Goal: Information Seeking & Learning: Understand process/instructions

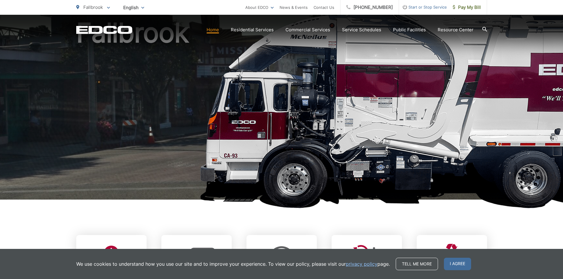
scroll to position [59, 0]
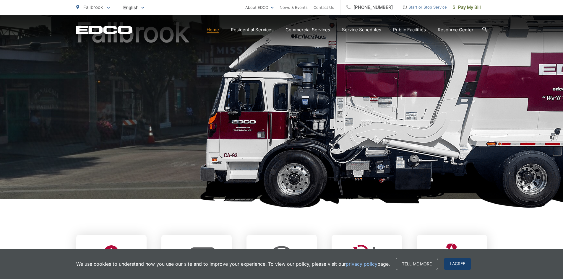
click at [458, 262] on span "I agree" at bounding box center [457, 264] width 27 height 12
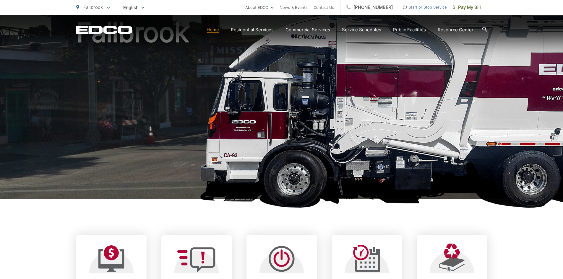
click at [433, 133] on h1 "Fallbrook" at bounding box center [281, 111] width 411 height 187
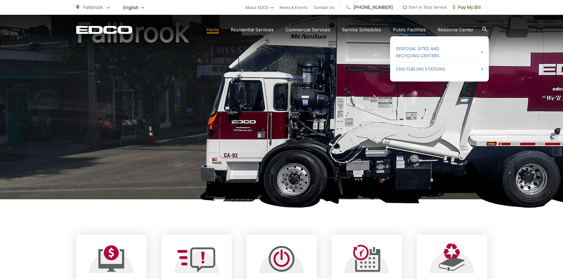
click at [410, 30] on link "Public Facilities" at bounding box center [409, 29] width 33 height 7
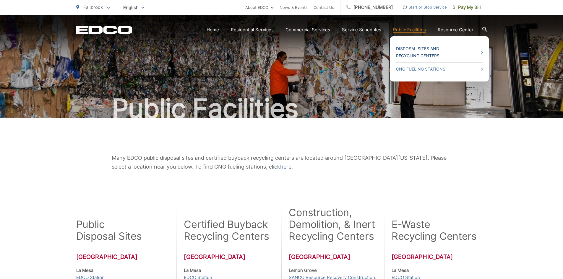
click at [412, 46] on link "Disposal Sites and Recycling Centers" at bounding box center [439, 52] width 87 height 14
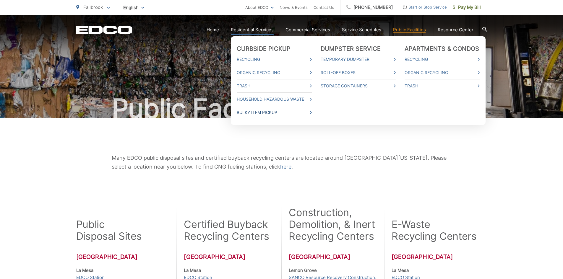
click at [269, 115] on link "Bulky Item Pickup" at bounding box center [274, 112] width 75 height 7
